Goal: Book appointment/travel/reservation

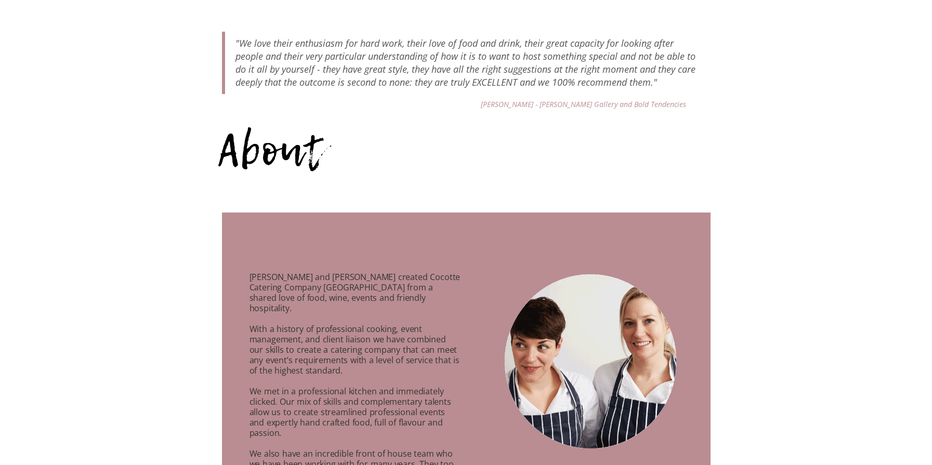
scroll to position [530, 0]
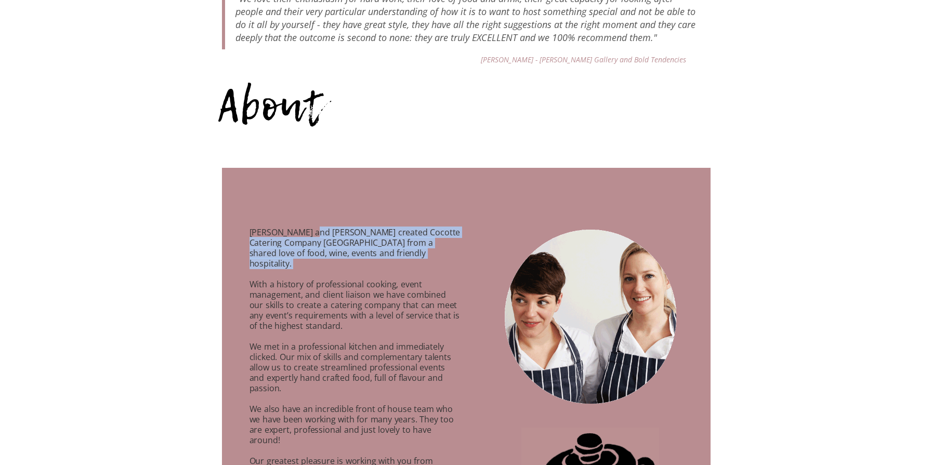
drag, startPoint x: 309, startPoint y: 231, endPoint x: 323, endPoint y: 259, distance: 31.4
click at [323, 259] on p "[PERSON_NAME] and [PERSON_NAME] created Cocotte Catering Company [GEOGRAPHIC_DA…" at bounding box center [342, 386] width 240 height 342
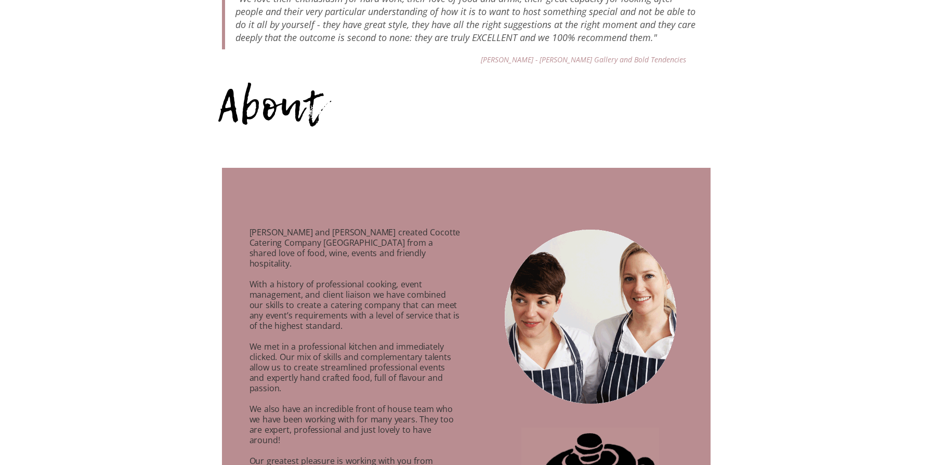
click at [291, 275] on p "[PERSON_NAME] and [PERSON_NAME] created Cocotte Catering Company [GEOGRAPHIC_DA…" at bounding box center [342, 386] width 240 height 342
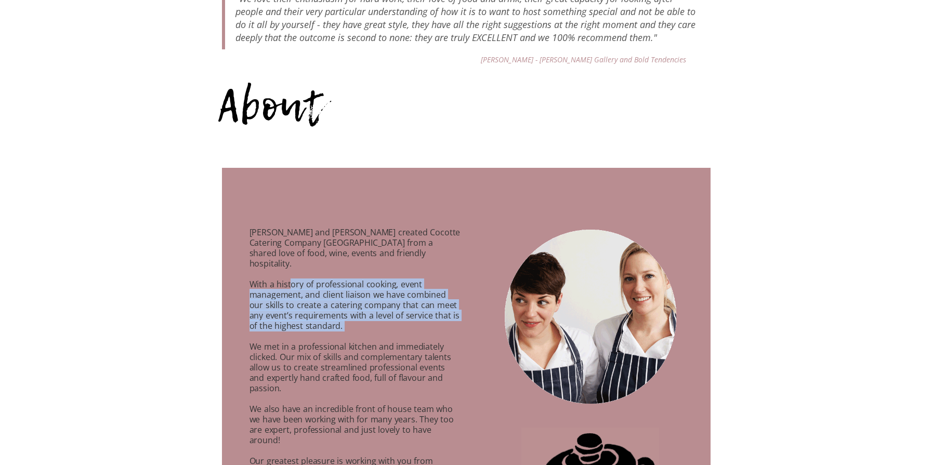
drag, startPoint x: 291, startPoint y: 278, endPoint x: 308, endPoint y: 329, distance: 53.9
click at [308, 329] on p "[PERSON_NAME] and [PERSON_NAME] created Cocotte Catering Company [GEOGRAPHIC_DA…" at bounding box center [342, 386] width 240 height 342
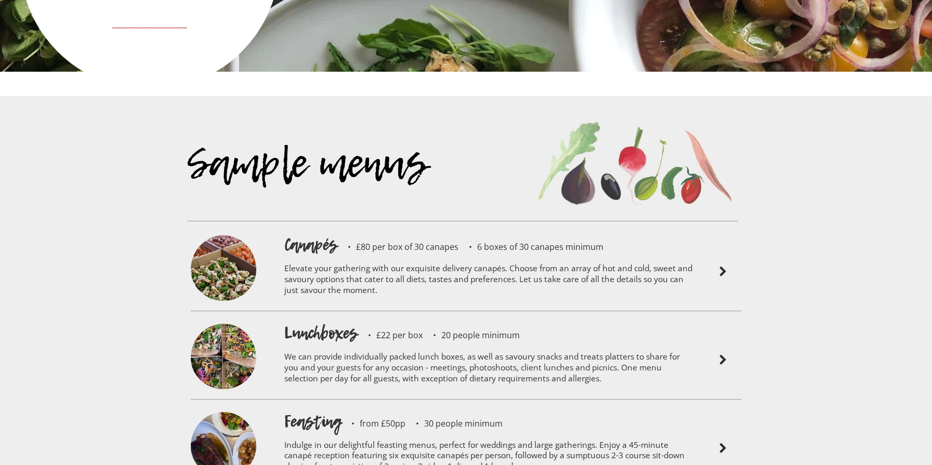
scroll to position [2264, 0]
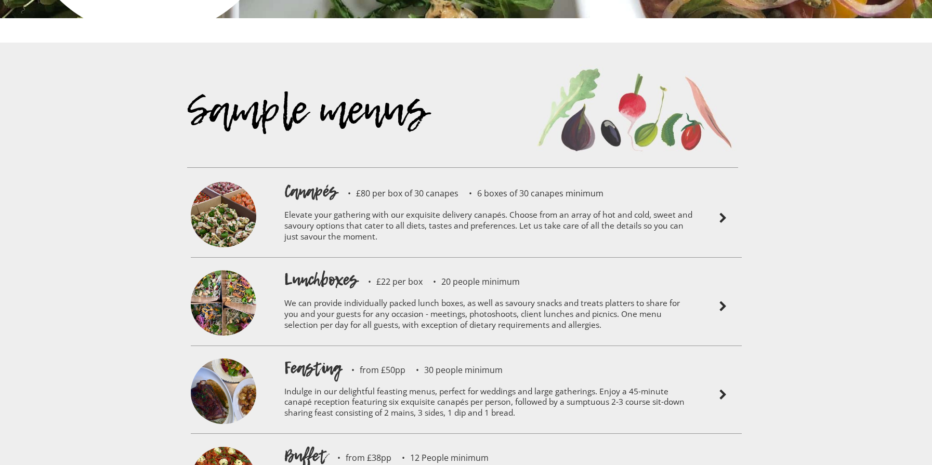
click at [391, 203] on p "Elevate your gathering with our exquisite delivery canapés. Choose from an arra…" at bounding box center [489, 227] width 410 height 49
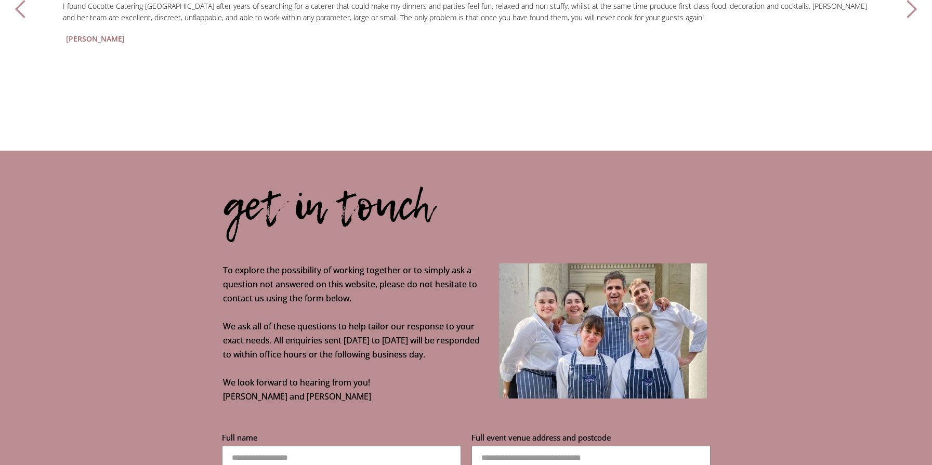
scroll to position [3436, 0]
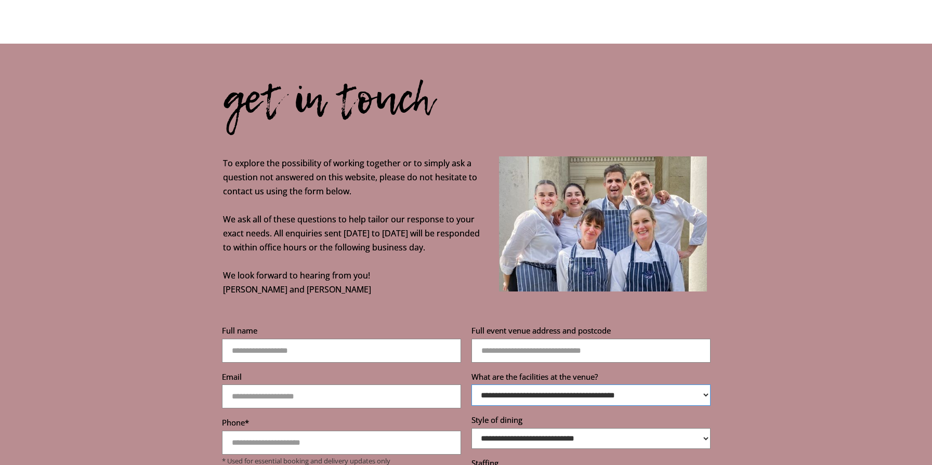
click at [566, 384] on select "**********" at bounding box center [590, 394] width 239 height 21
click at [471, 384] on select "**********" at bounding box center [590, 394] width 239 height 21
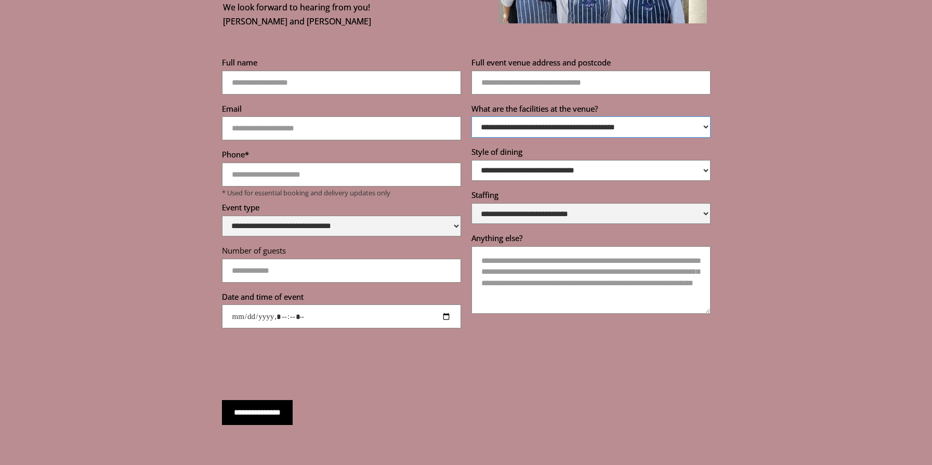
scroll to position [3910, 0]
